Goal: Navigation & Orientation: Go to known website

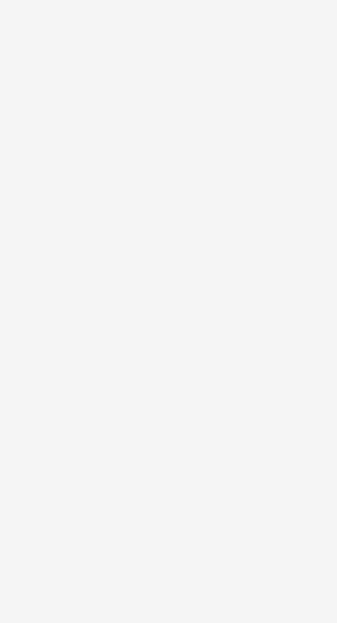
click at [171, 316] on div "New Update Available Hello there, You can install SAFSIMS on your device for ea…" at bounding box center [168, 311] width 337 height 623
click at [165, 315] on div "New Update Available Hello there, You can install SAFSIMS on your device for ea…" at bounding box center [168, 311] width 337 height 623
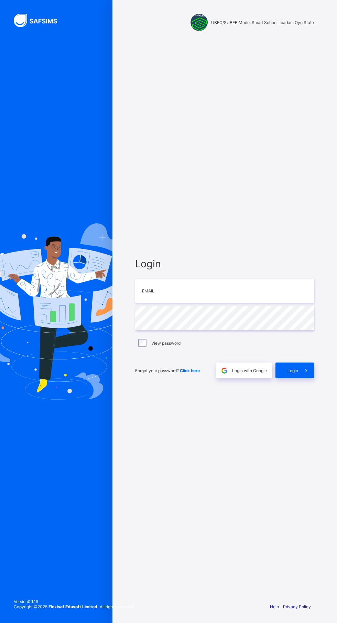
click at [148, 331] on div "UBEC/SUBEB Model Smart School, Ibadan, Oyo State Login Email Password View pass…" at bounding box center [168, 311] width 337 height 623
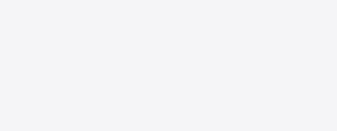
scroll to position [26, 0]
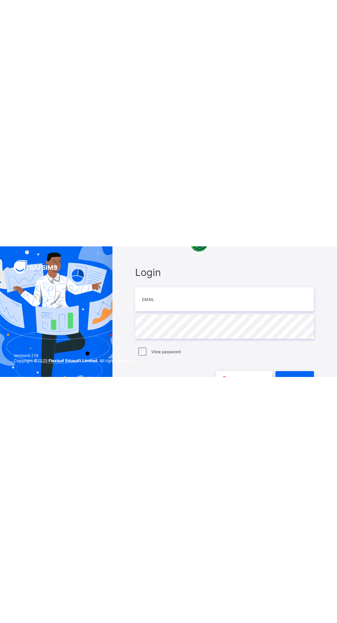
scroll to position [5, 0]
